Goal: Transaction & Acquisition: Purchase product/service

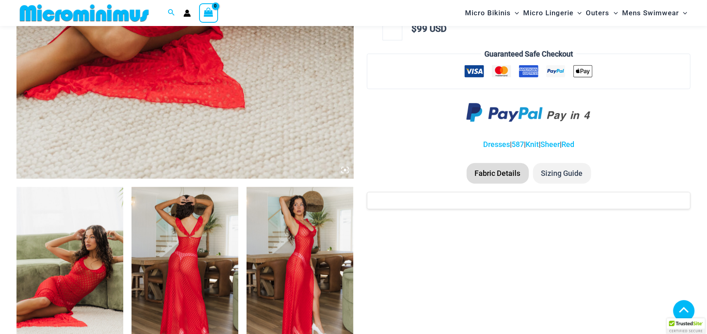
scroll to position [405, 0]
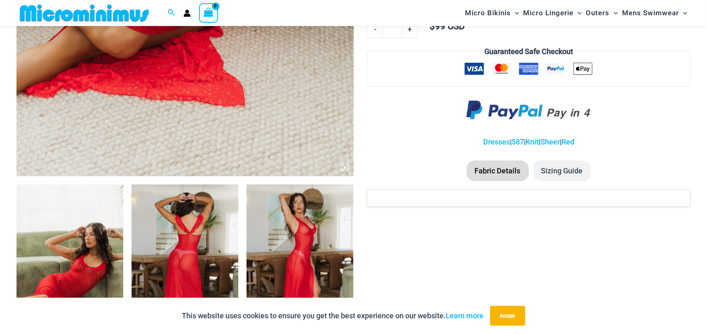
click at [87, 232] on img at bounding box center [69, 264] width 107 height 160
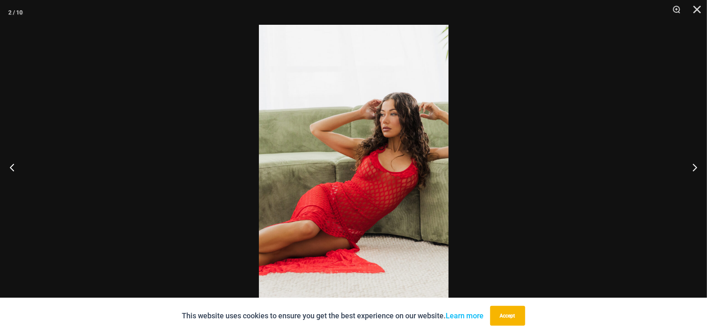
click at [374, 172] on img at bounding box center [354, 167] width 190 height 284
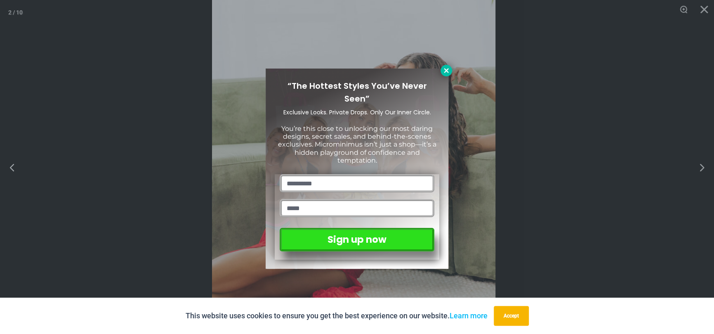
click at [446, 71] on icon at bounding box center [446, 70] width 5 height 5
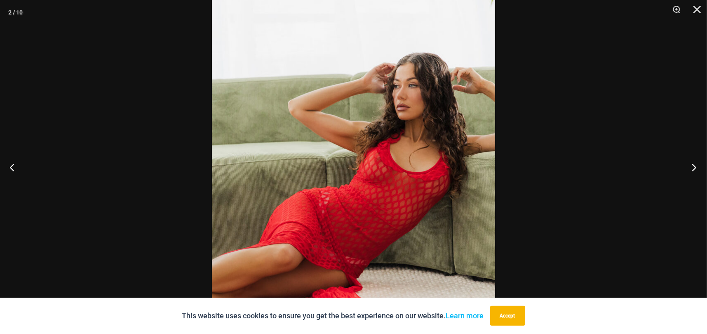
click at [691, 166] on button "Next" at bounding box center [691, 166] width 31 height 41
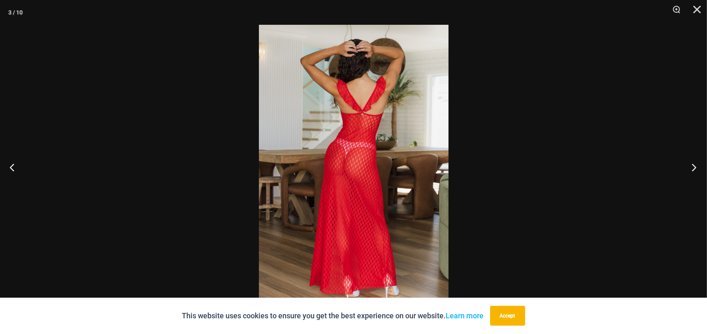
click at [691, 166] on button "Next" at bounding box center [691, 166] width 31 height 41
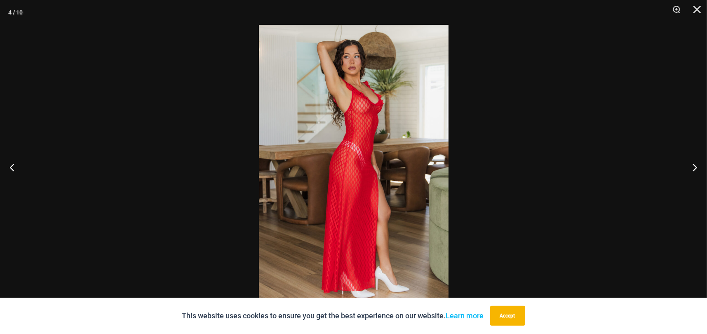
click at [327, 156] on img at bounding box center [354, 167] width 190 height 284
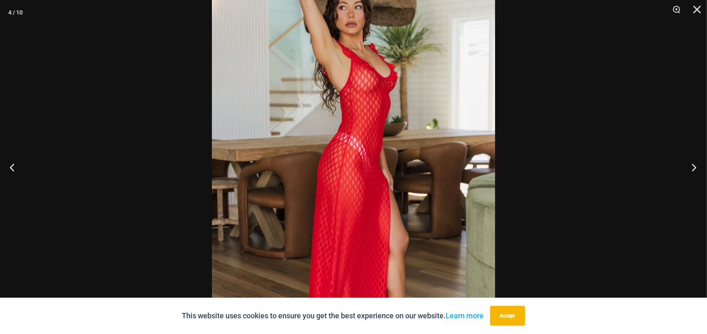
click at [692, 168] on button "Next" at bounding box center [691, 166] width 31 height 41
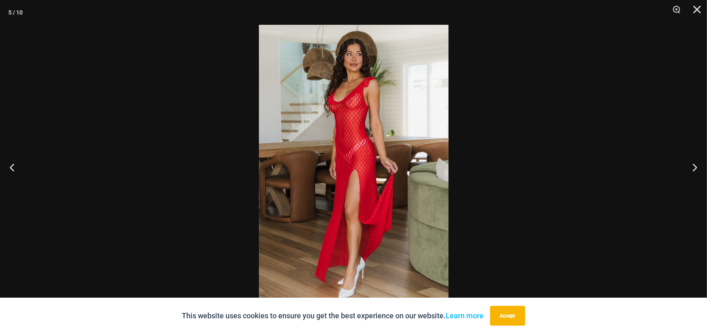
click at [367, 158] on img at bounding box center [354, 167] width 190 height 284
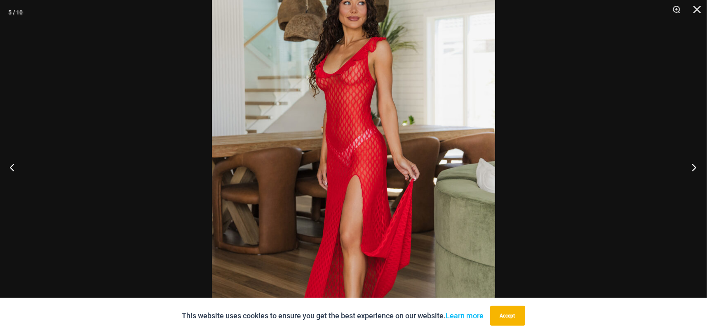
click at [693, 167] on button "Next" at bounding box center [691, 166] width 31 height 41
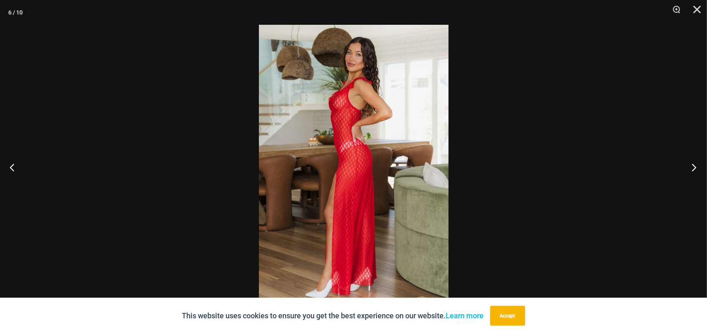
click at [693, 167] on button "Next" at bounding box center [691, 166] width 31 height 41
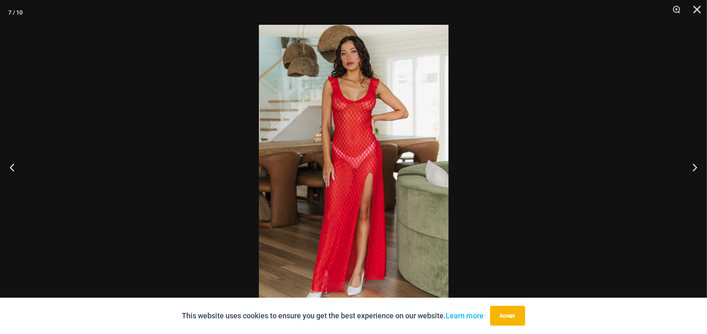
click at [350, 153] on img at bounding box center [354, 167] width 190 height 284
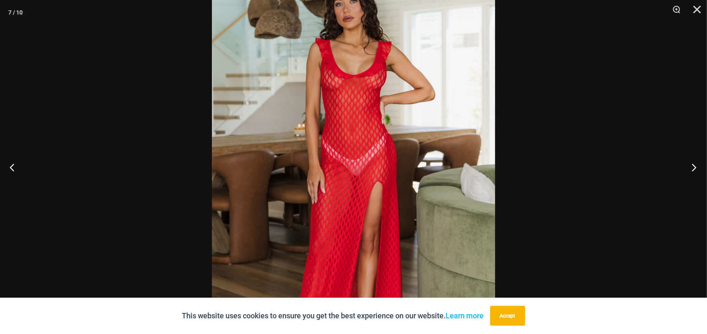
click at [690, 169] on button "Next" at bounding box center [691, 166] width 31 height 41
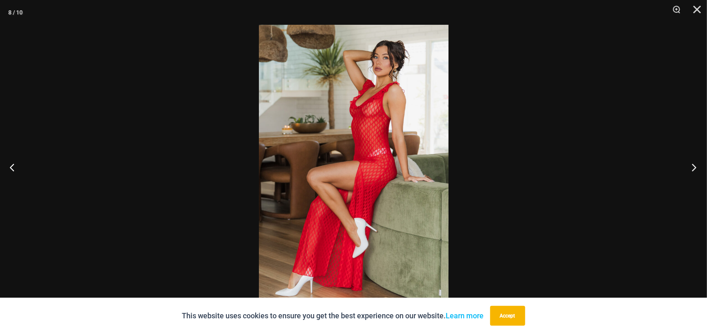
click at [690, 169] on button "Next" at bounding box center [691, 166] width 31 height 41
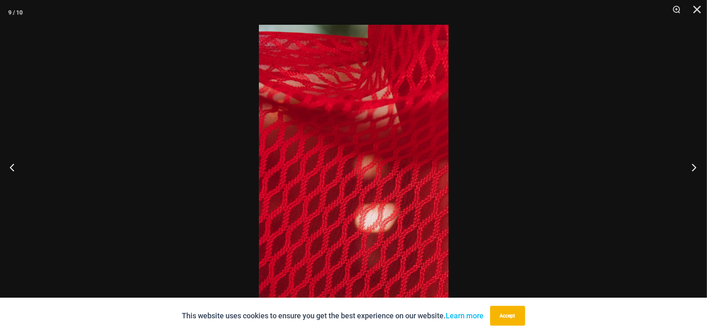
click at [690, 169] on button "Next" at bounding box center [691, 166] width 31 height 41
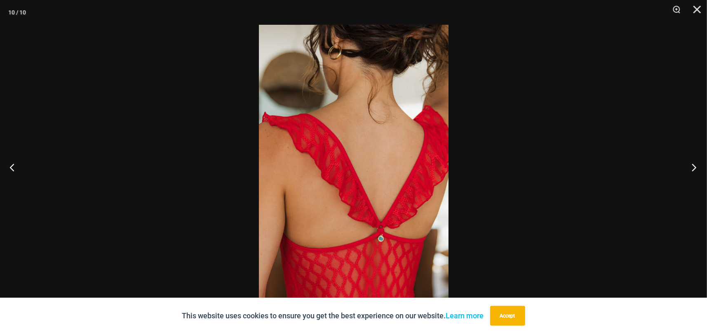
click at [690, 169] on button "Next" at bounding box center [691, 166] width 31 height 41
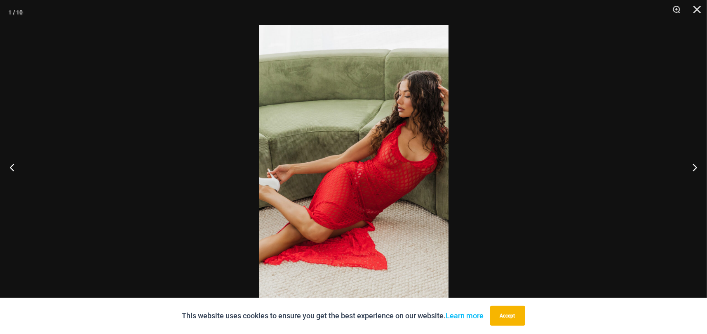
click at [414, 176] on img at bounding box center [354, 167] width 190 height 284
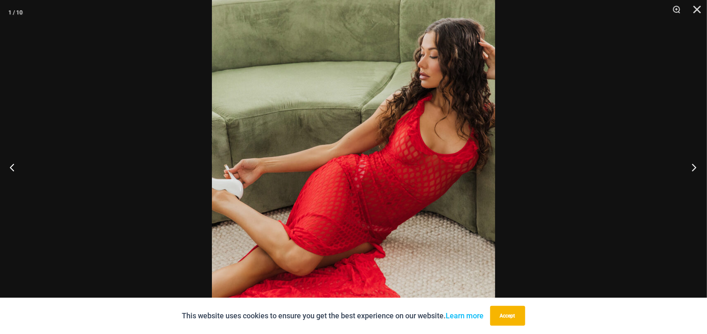
click at [691, 163] on button "Next" at bounding box center [691, 166] width 31 height 41
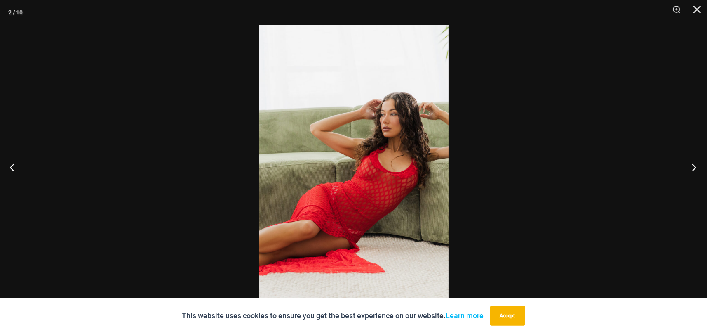
click at [691, 163] on button "Next" at bounding box center [691, 166] width 31 height 41
